Goal: Check status

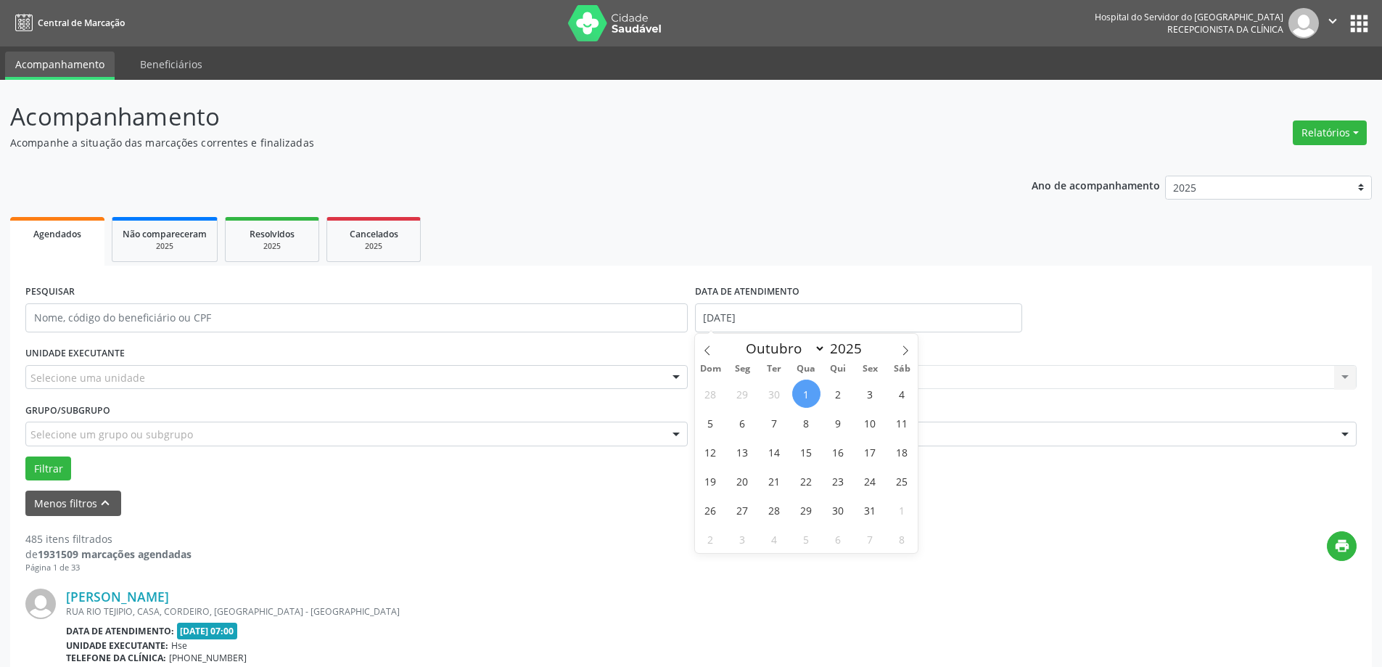
select select "9"
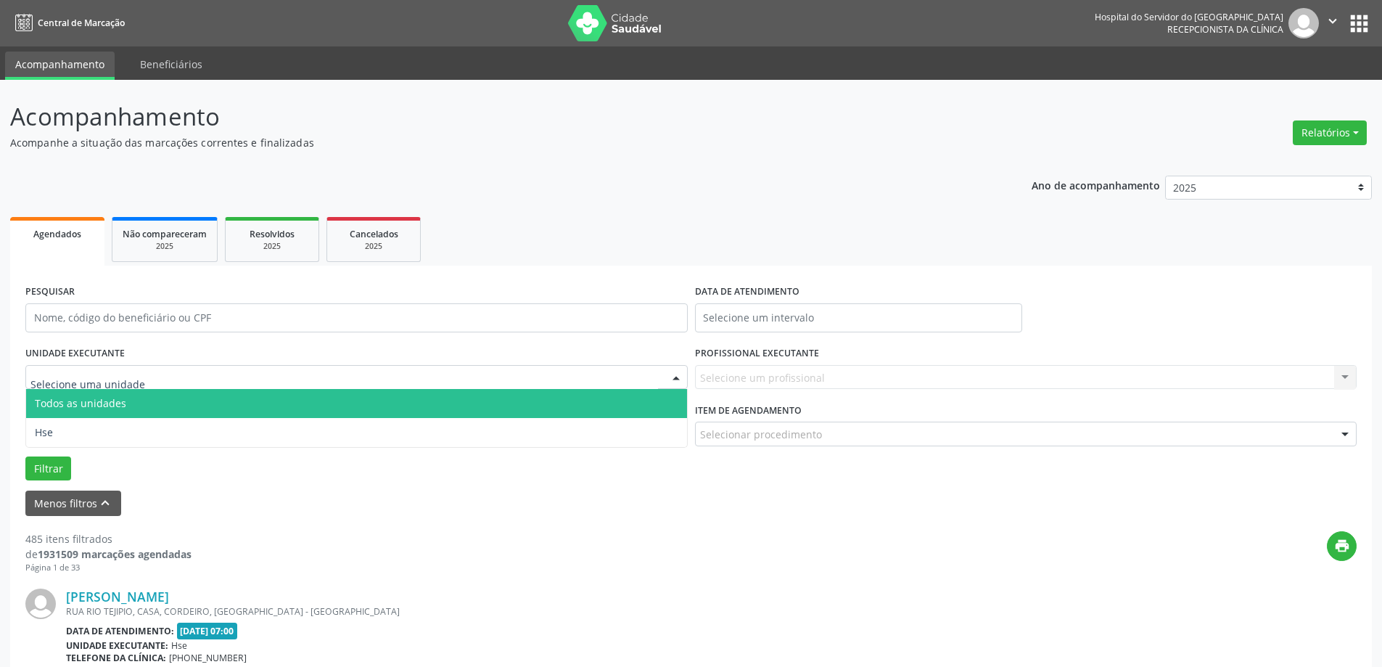
click at [150, 381] on div at bounding box center [356, 377] width 662 height 25
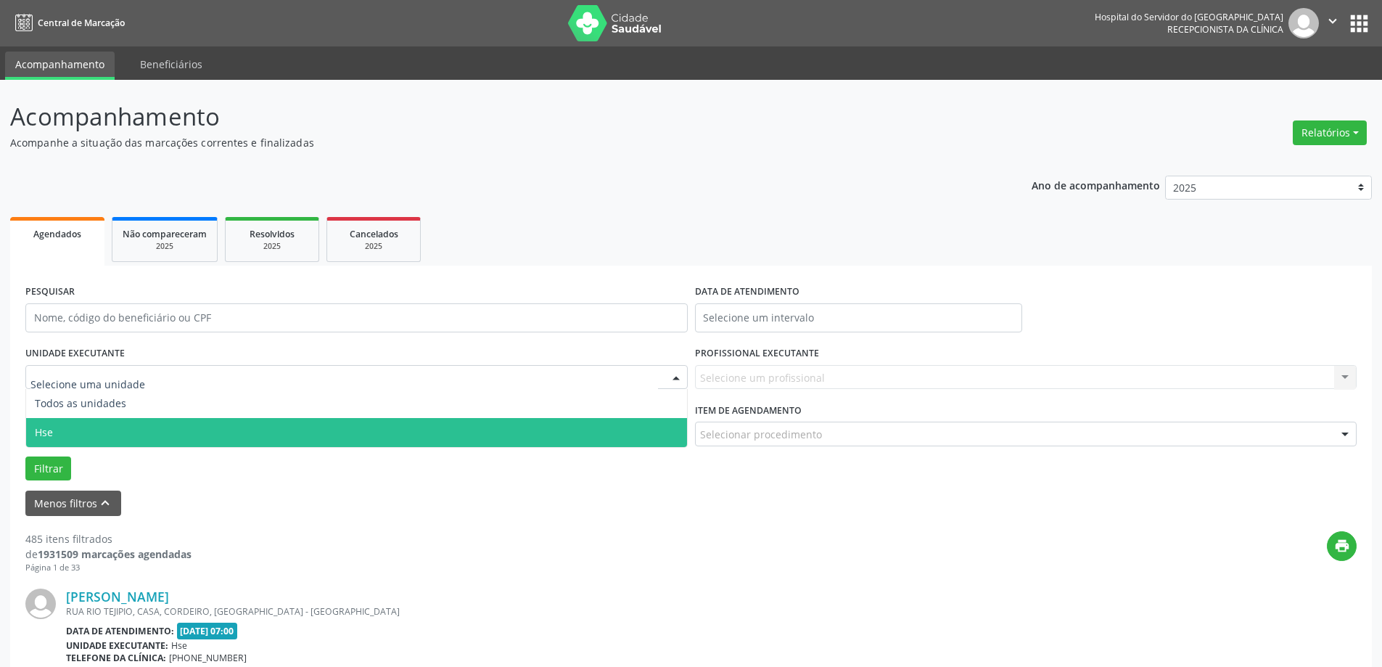
click at [128, 432] on span "Hse" at bounding box center [356, 432] width 661 height 29
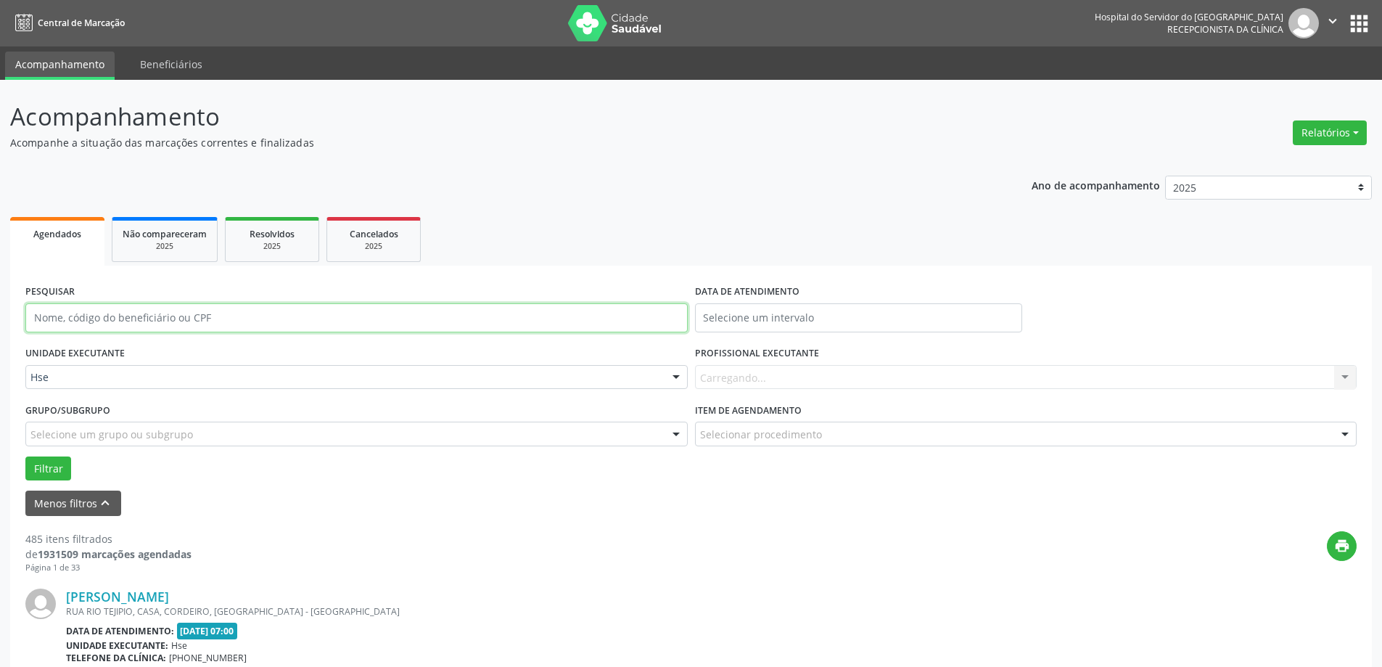
click at [160, 317] on input "text" at bounding box center [356, 317] width 662 height 29
click at [50, 319] on input "[PERSON_NAME]" at bounding box center [356, 317] width 662 height 29
click at [49, 472] on button "Filtrar" at bounding box center [48, 468] width 46 height 25
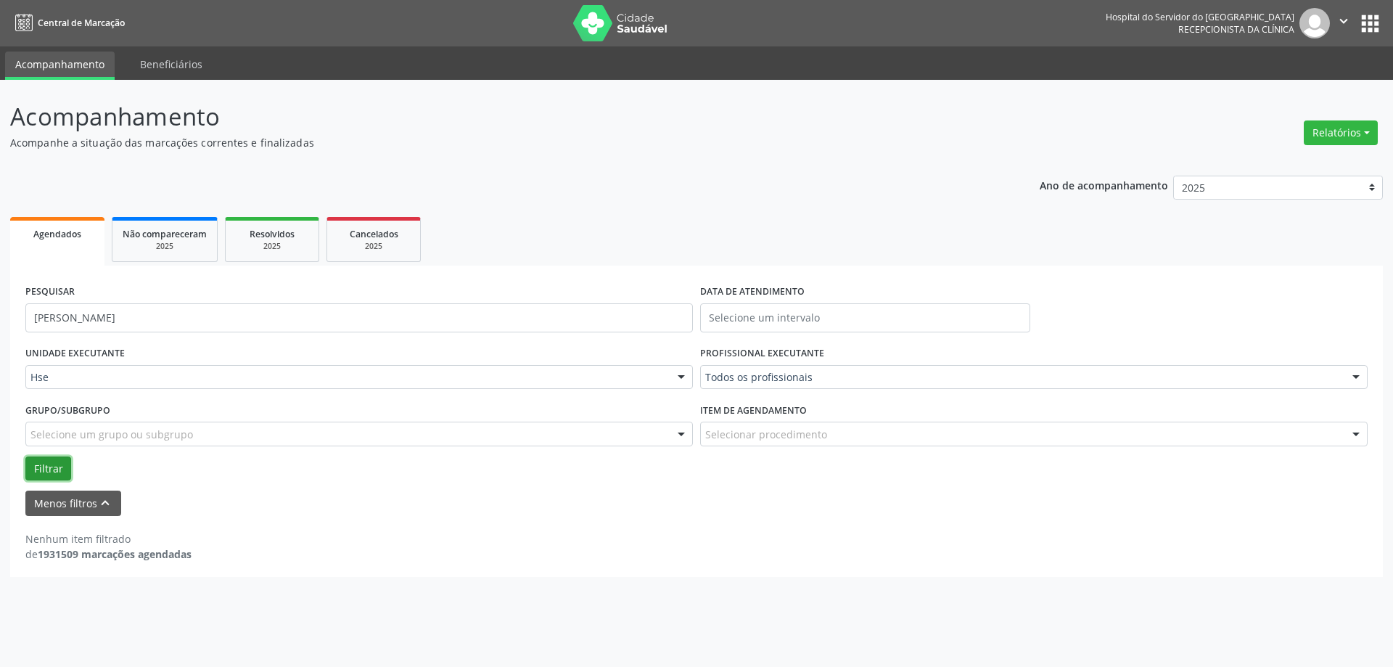
click at [51, 468] on button "Filtrar" at bounding box center [48, 468] width 46 height 25
click at [62, 467] on button "Filtrar" at bounding box center [48, 468] width 46 height 25
click at [136, 321] on input "[PERSON_NAME]" at bounding box center [359, 317] width 668 height 29
click at [39, 324] on input "[PERSON_NAME]" at bounding box center [359, 317] width 668 height 29
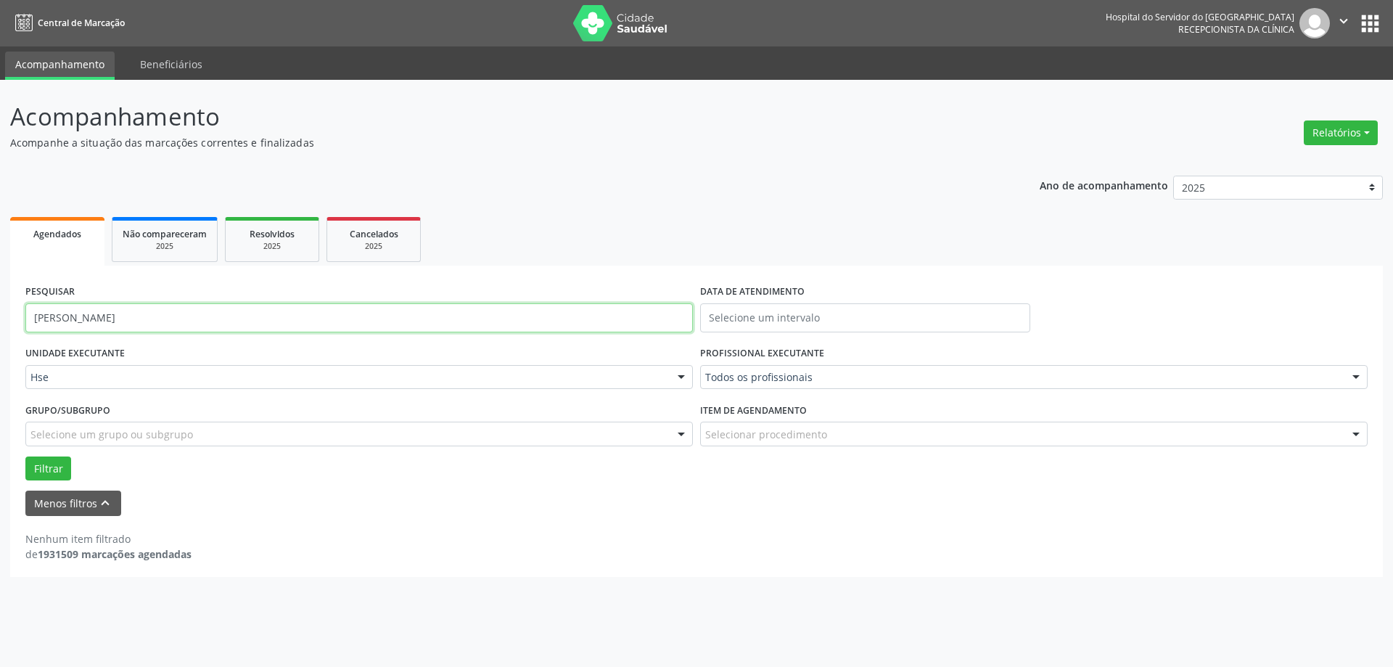
click at [44, 315] on input "[PERSON_NAME]" at bounding box center [359, 317] width 668 height 29
type input "[PERSON_NAME]"
click at [50, 476] on button "Filtrar" at bounding box center [48, 468] width 46 height 25
click at [54, 476] on button "Filtrar" at bounding box center [48, 468] width 46 height 25
